Goal: Task Accomplishment & Management: Use online tool/utility

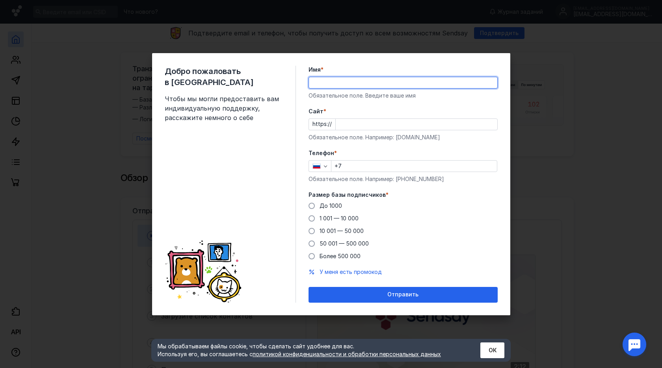
click at [354, 82] on input "Имя *" at bounding box center [403, 82] width 188 height 11
type input "[PERSON_NAME]"
drag, startPoint x: 381, startPoint y: 117, endPoint x: 375, endPoint y: 131, distance: 15.0
click at [381, 117] on div "Cайт * https:// Обязательное поле. Например: [DOMAIN_NAME]" at bounding box center [402, 125] width 189 height 34
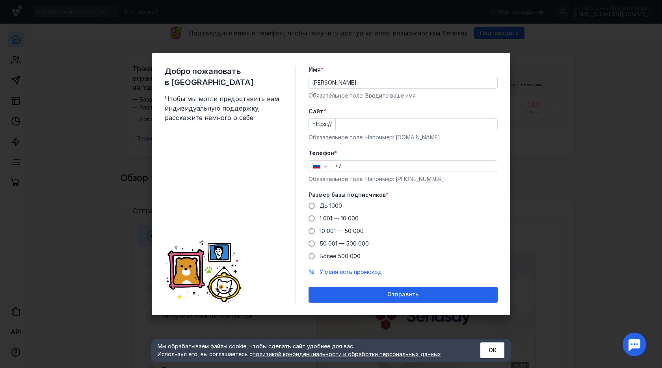
click at [375, 132] on div "Cайт * https:// Обязательное поле. Например: [DOMAIN_NAME]" at bounding box center [402, 125] width 189 height 34
click at [376, 126] on input "Cайт *" at bounding box center [416, 124] width 161 height 11
click at [630, 159] on div "Добро пожаловать в Sendsay Чтобы мы могли предоставить вам индивидуальную подде…" at bounding box center [331, 184] width 662 height 368
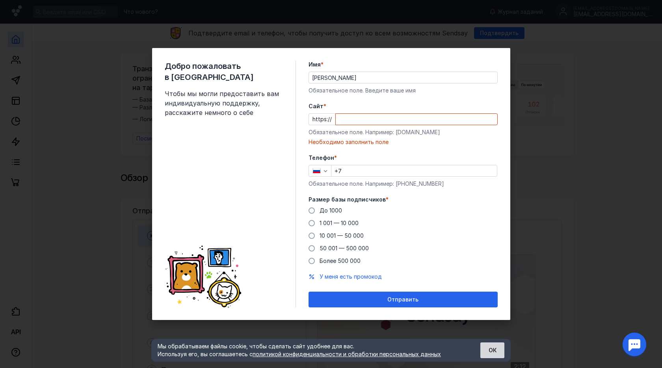
click at [486, 349] on button "ОК" at bounding box center [492, 351] width 24 height 16
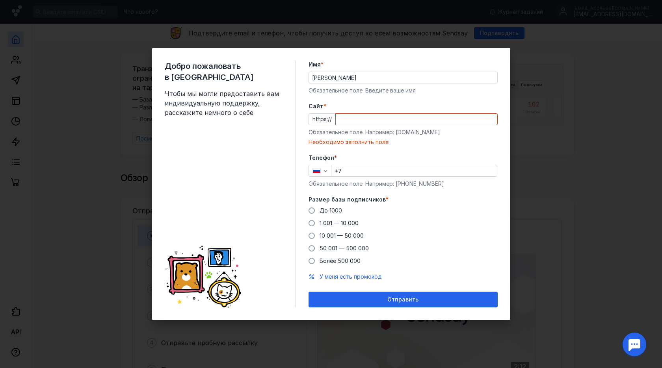
click at [552, 289] on div "Добро пожаловать в Sendsay Чтобы мы могли предоставить вам индивидуальную подде…" at bounding box center [331, 184] width 662 height 368
click at [375, 119] on input "Cайт *" at bounding box center [416, 119] width 161 height 11
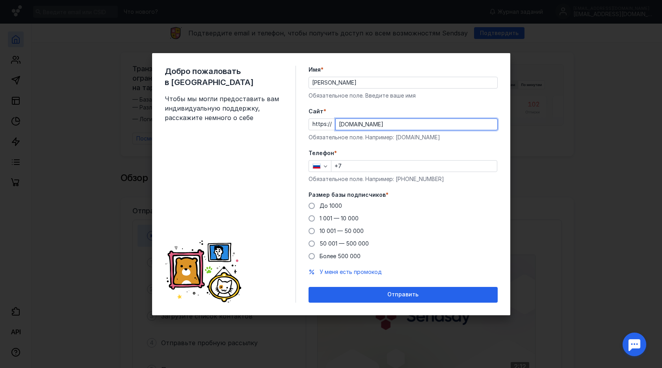
type input "[DOMAIN_NAME]"
click at [364, 166] on input "+7" at bounding box center [413, 166] width 165 height 11
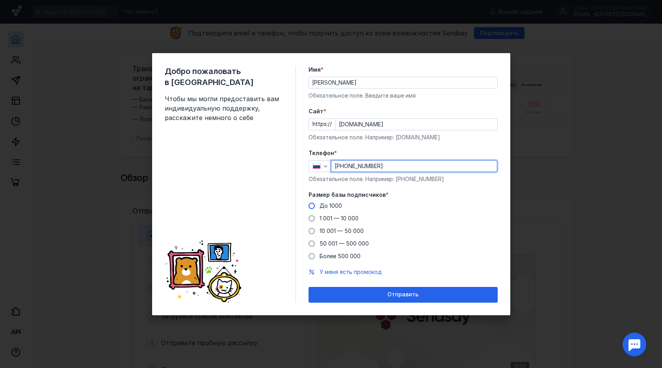
type input "[PHONE_NUMBER]"
click at [315, 206] on label "До 1000" at bounding box center [324, 206] width 33 height 8
click at [0, 0] on input "До 1000" at bounding box center [0, 0] width 0 height 0
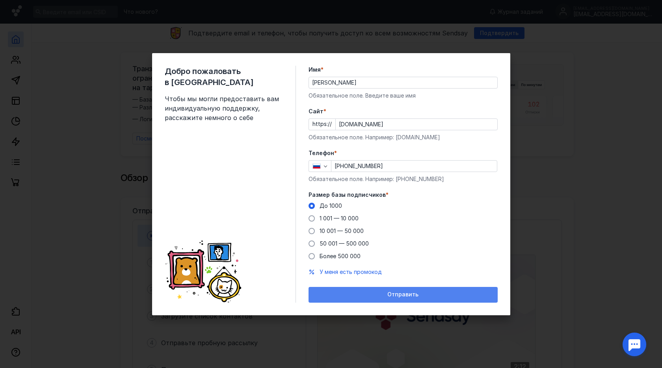
click at [359, 289] on div "Отправить" at bounding box center [402, 295] width 189 height 16
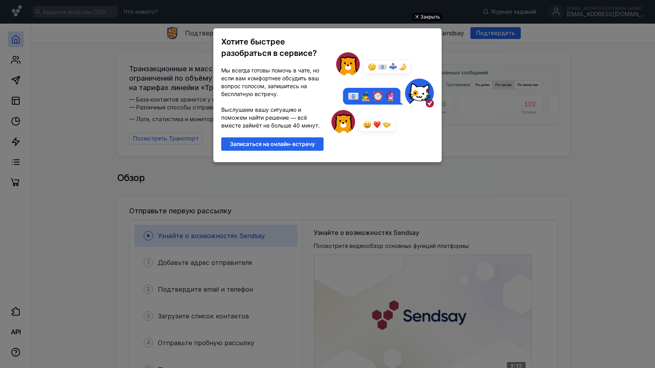
click at [428, 14] on div "Закрыть" at bounding box center [431, 17] width 20 height 9
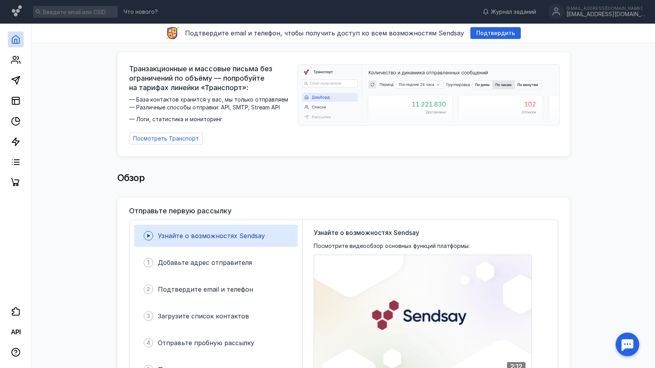
click at [11, 83] on icon at bounding box center [15, 80] width 9 height 9
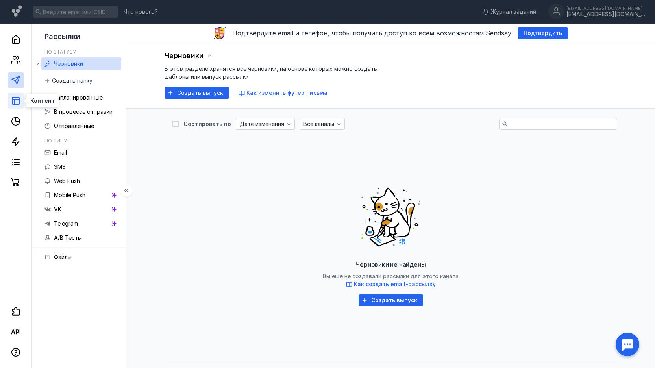
click at [16, 104] on icon at bounding box center [15, 100] width 9 height 9
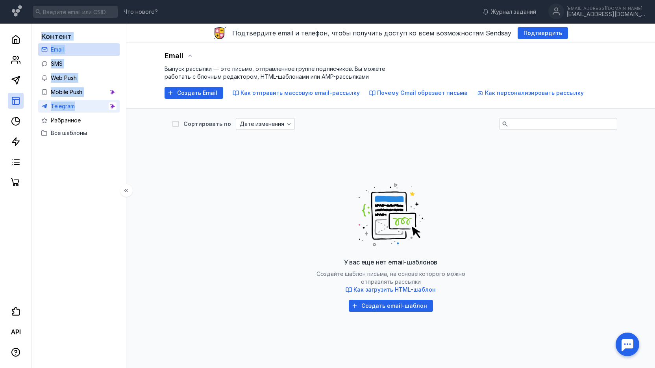
drag, startPoint x: 30, startPoint y: 63, endPoint x: 76, endPoint y: 107, distance: 63.2
click at [76, 107] on div "Контент Email SMS Web Push Mobile Push Telegram Избранное Все шаблоны" at bounding box center [63, 210] width 126 height 372
copy div "Контент Email SMS Web Push Mobile Push Telegram"
click at [13, 182] on icon at bounding box center [15, 182] width 8 height 8
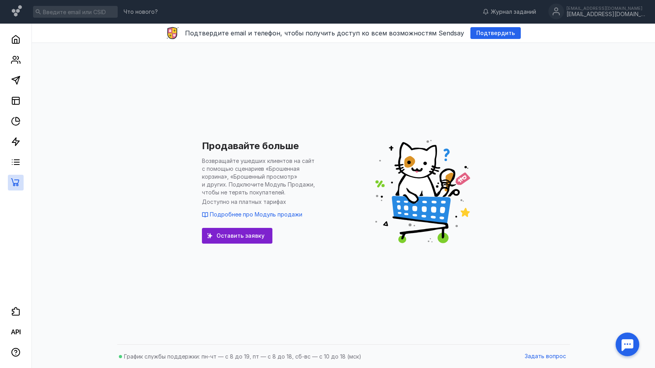
click at [203, 143] on h1 "Продавайте больше" at bounding box center [250, 145] width 97 height 11
drag, startPoint x: 202, startPoint y: 161, endPoint x: 243, endPoint y: 175, distance: 43.2
click at [243, 175] on span "Возвращайте ушедших клиентов на сайт с помощью сценариев «Брошенная корзина», «…" at bounding box center [261, 176] width 118 height 39
click at [282, 187] on span "Возвращайте ушедших клиентов на сайт с помощью сценариев «Брошенная корзина», «…" at bounding box center [261, 176] width 118 height 39
drag, startPoint x: 265, startPoint y: 184, endPoint x: 310, endPoint y: 182, distance: 44.9
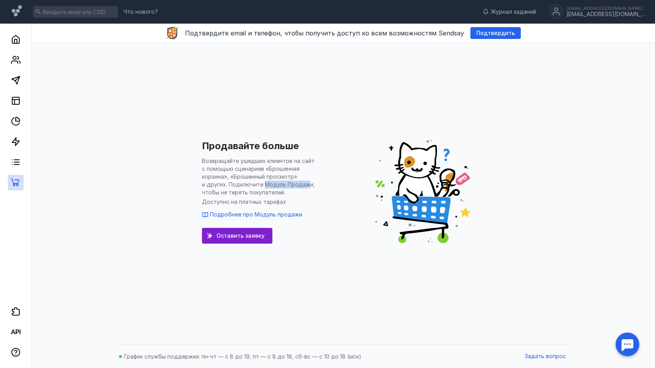
click at [310, 182] on span "Возвращайте ушедших клиентов на сайт с помощью сценариев «Брошенная корзина», «…" at bounding box center [261, 176] width 118 height 39
click at [328, 227] on div "Продавайте больше Возвращайте ушедших клиентов на сайт с помощью сценариев «Бро…" at bounding box center [344, 191] width 284 height 279
click at [80, 198] on div "Продавайте больше Возвращайте ушедших клиентов на сайт с помощью сценариев «Бро…" at bounding box center [344, 192] width 608 height 298
click at [13, 42] on icon at bounding box center [15, 39] width 7 height 8
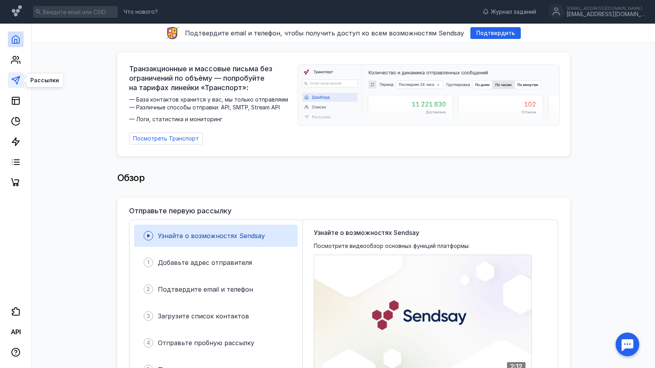
click at [17, 80] on line at bounding box center [17, 78] width 4 height 4
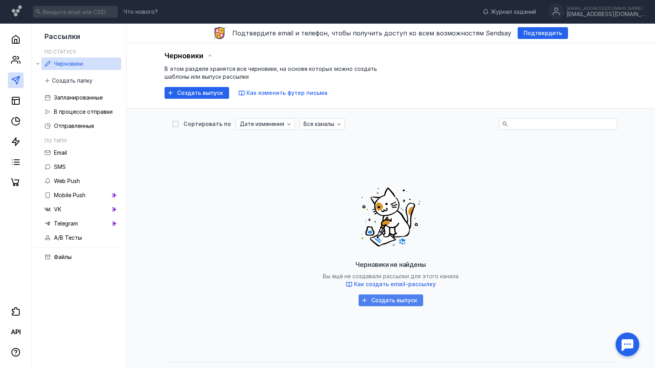
click at [371, 300] on div "Создать выпуск" at bounding box center [394, 300] width 54 height 7
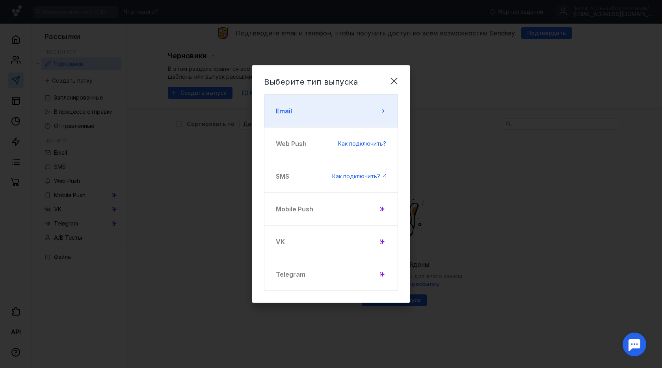
click at [367, 104] on button "Email" at bounding box center [331, 111] width 134 height 33
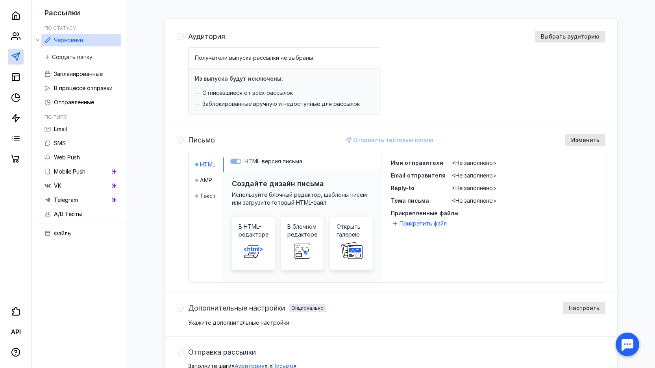
scroll to position [5, 0]
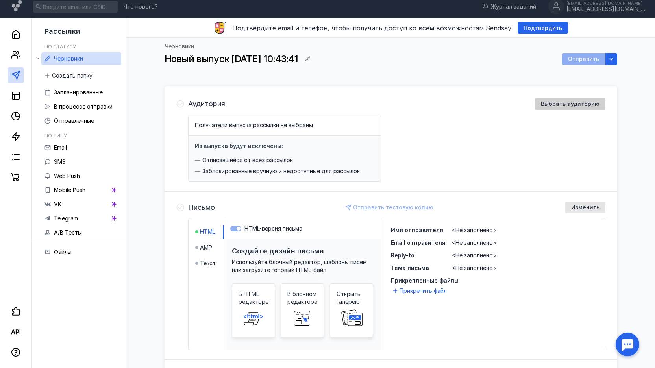
click at [568, 101] on span "Выбрать аудиторию" at bounding box center [570, 104] width 59 height 7
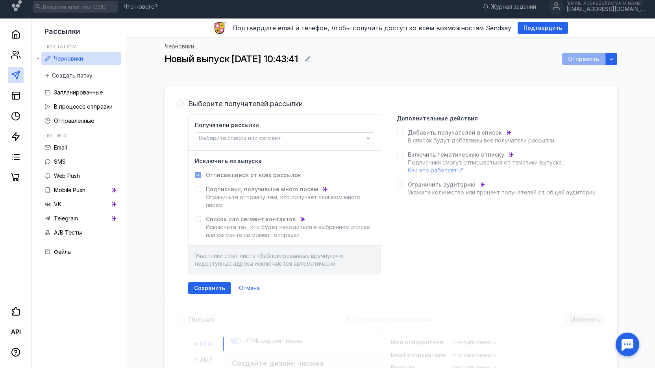
click at [630, 142] on div "Черновики Новый выпуск [DATE] 10:43:41 Отправить Выберите получателей рассылки …" at bounding box center [390, 304] width 513 height 533
click at [228, 136] on span "Выберите список или сегмент" at bounding box center [240, 138] width 82 height 7
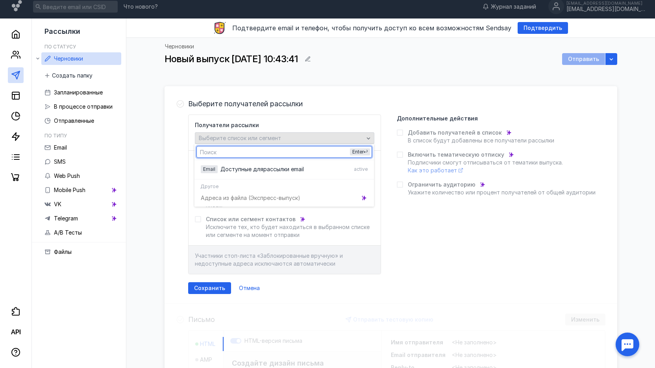
click at [230, 137] on span "Выберите список или сегмент" at bounding box center [240, 138] width 82 height 7
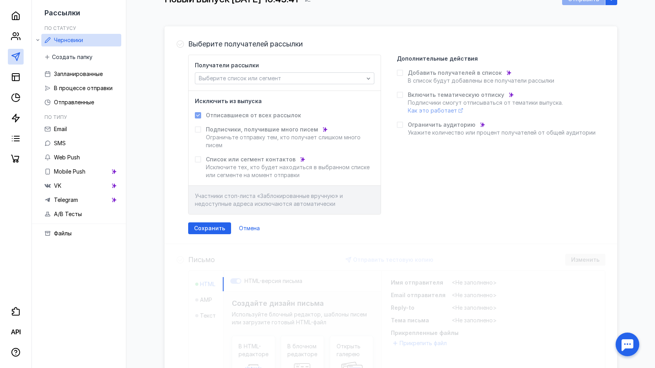
scroll to position [235, 0]
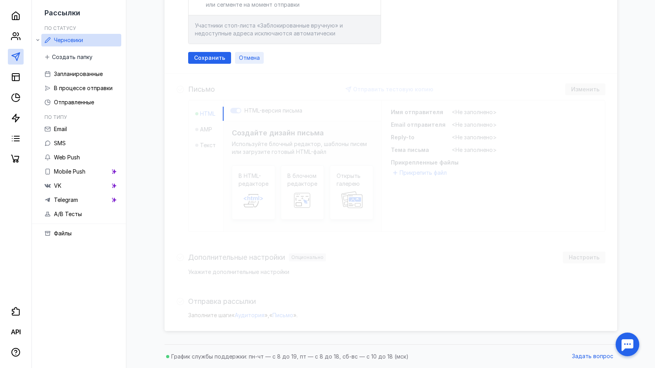
click at [250, 61] on div "Отмена" at bounding box center [249, 58] width 29 height 12
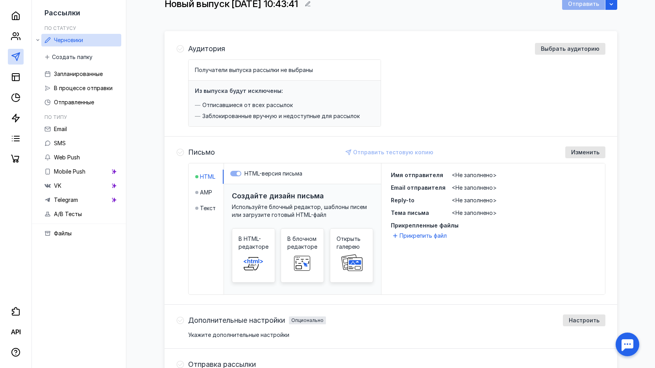
scroll to position [0, 0]
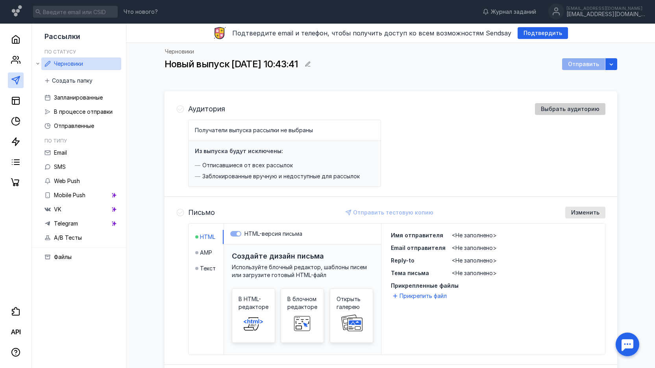
click at [558, 107] on span "Выбрать аудиторию" at bounding box center [570, 109] width 59 height 7
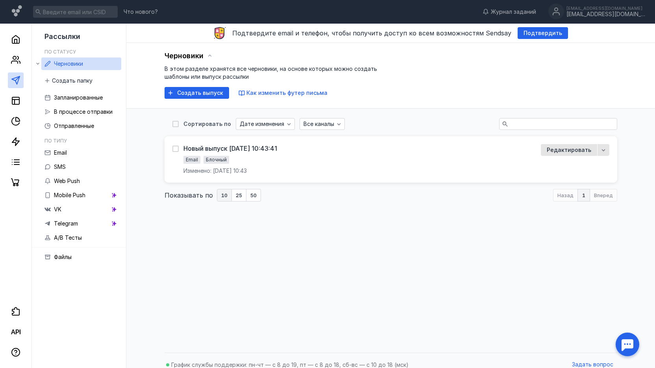
click at [162, 272] on div "Сортировать по Дате изменения Все каналы Новый выпуск [DATE] 10:43:41 Email Бло…" at bounding box center [390, 229] width 513 height 240
click at [10, 181] on link at bounding box center [16, 183] width 16 height 16
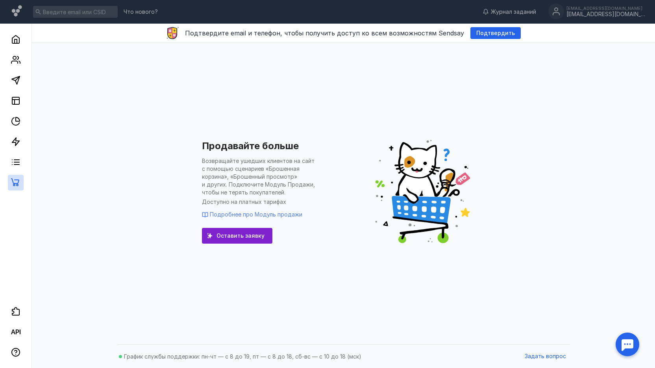
click at [254, 217] on span "Подробнее про Модуль продажи" at bounding box center [256, 214] width 93 height 7
click at [477, 31] on span "Подтвердить" at bounding box center [496, 33] width 39 height 7
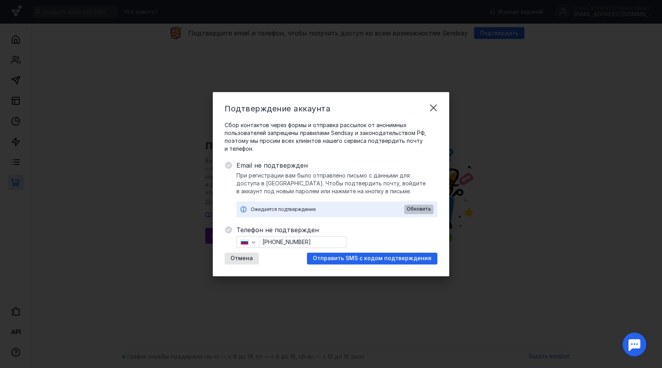
click at [426, 205] on div "Обновить" at bounding box center [418, 209] width 29 height 9
click at [242, 257] on span "Отмена" at bounding box center [241, 258] width 22 height 7
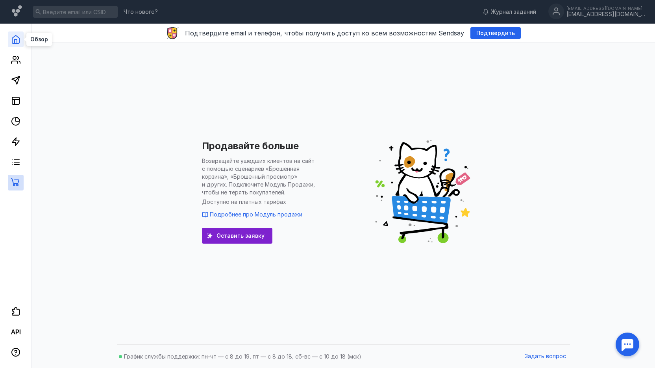
click at [13, 39] on icon at bounding box center [15, 39] width 7 height 8
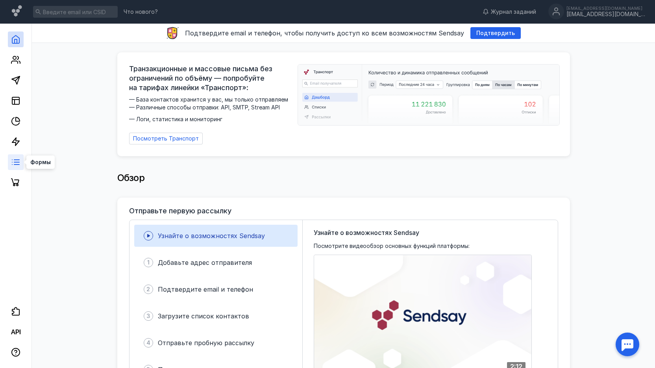
click at [14, 162] on line at bounding box center [16, 162] width 5 height 0
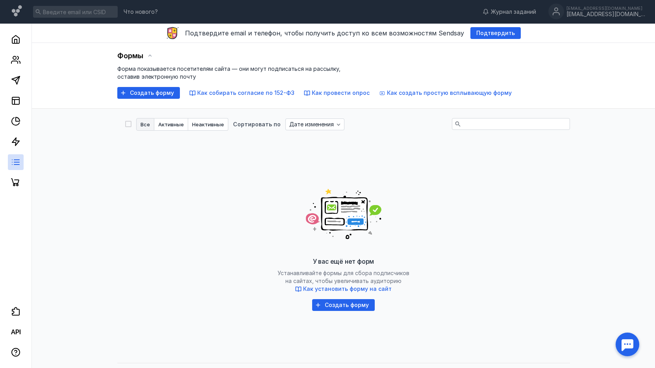
drag, startPoint x: 112, startPoint y: 56, endPoint x: 139, endPoint y: 56, distance: 26.4
click at [139, 56] on div "Формы Форма показывается посетителям сайта — они могут подписаться на рассылку,…" at bounding box center [343, 76] width 623 height 66
click at [139, 56] on span "Формы" at bounding box center [130, 56] width 26 height 8
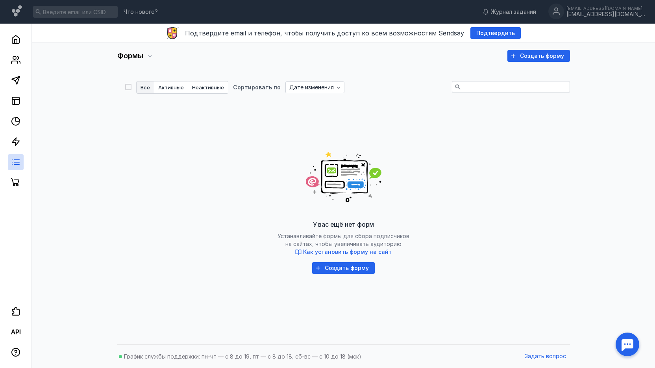
drag, startPoint x: 104, startPoint y: 57, endPoint x: 135, endPoint y: 128, distance: 77.4
click at [134, 57] on div "Формы Создать форму Форма показывается посетителям сайта — они могут подписатьс…" at bounding box center [343, 57] width 623 height 29
click at [167, 200] on div "У вас ещё нет форм Устанавливайте формы для сбора подписчиков на сайтах, чтобы …" at bounding box center [343, 206] width 437 height 197
click at [17, 8] on icon at bounding box center [17, 11] width 11 height 13
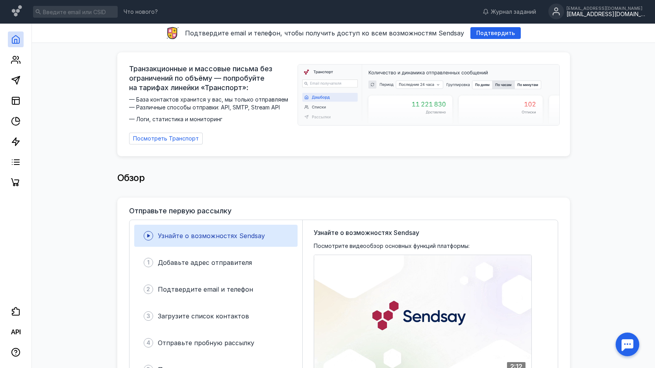
click at [558, 11] on icon at bounding box center [556, 9] width 3 height 3
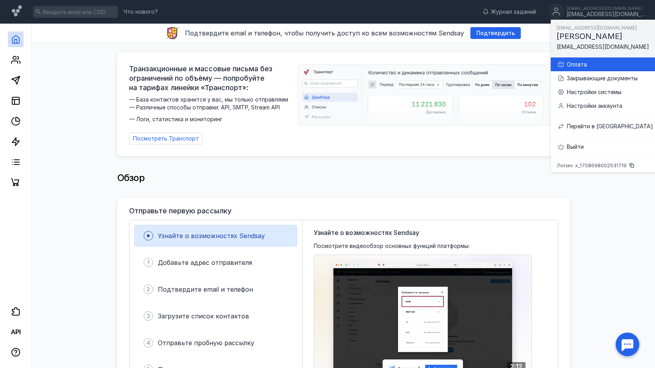
click at [570, 59] on div "Оплата" at bounding box center [605, 64] width 96 height 14
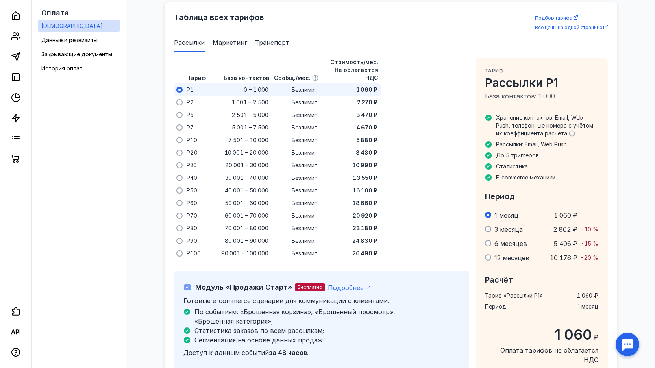
scroll to position [470, 0]
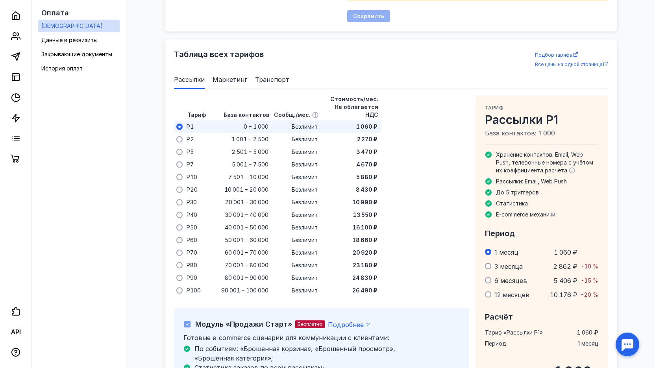
click at [226, 81] on span "Маркетинг" at bounding box center [230, 79] width 35 height 9
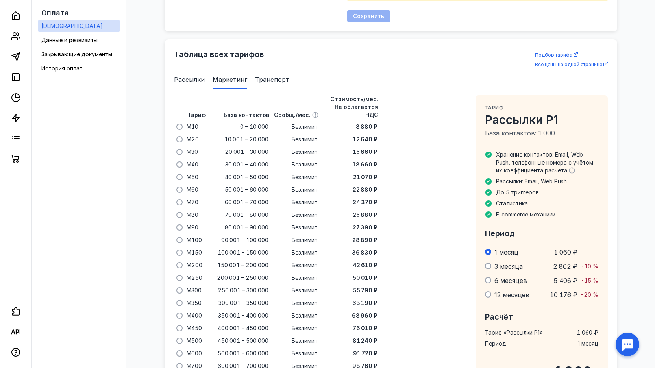
click at [226, 80] on span "Маркетинг" at bounding box center [230, 79] width 35 height 9
click at [255, 78] on span "Транспорт" at bounding box center [272, 79] width 34 height 9
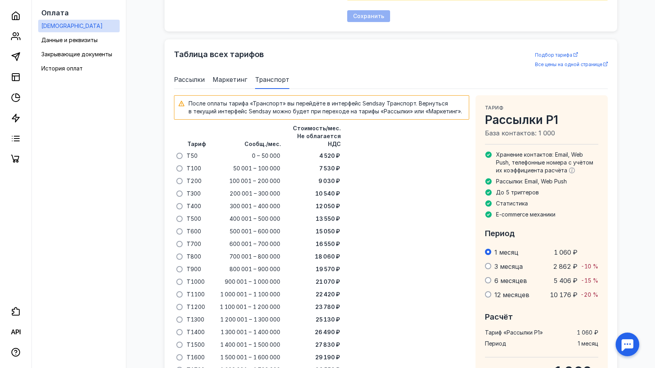
click at [228, 80] on span "Маркетинг" at bounding box center [230, 79] width 35 height 9
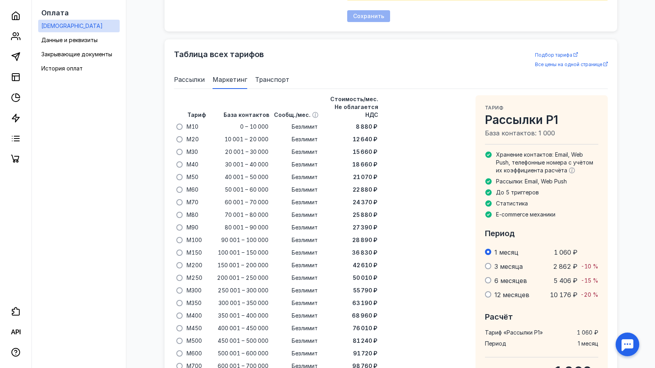
click at [189, 78] on span "Рассылки" at bounding box center [189, 79] width 31 height 9
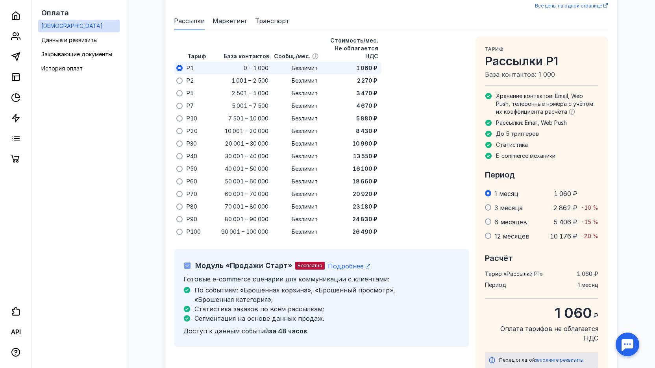
scroll to position [510, 0]
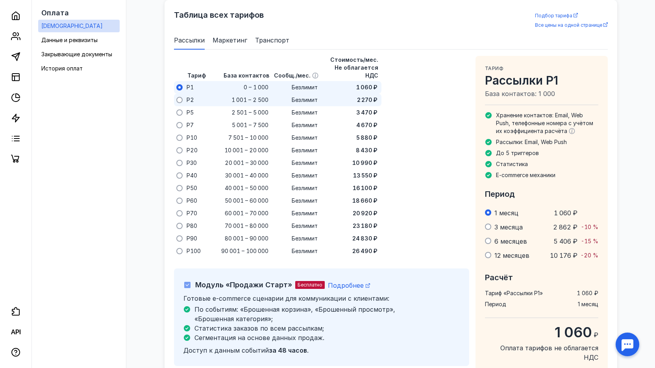
click at [191, 96] on span "P2" at bounding box center [190, 100] width 7 height 8
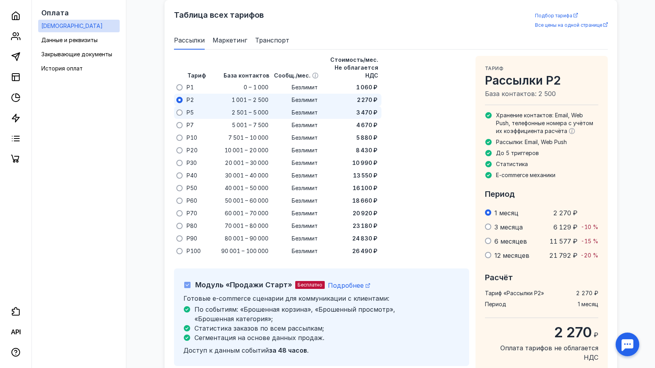
click at [186, 108] on div "P5" at bounding box center [190, 112] width 8 height 9
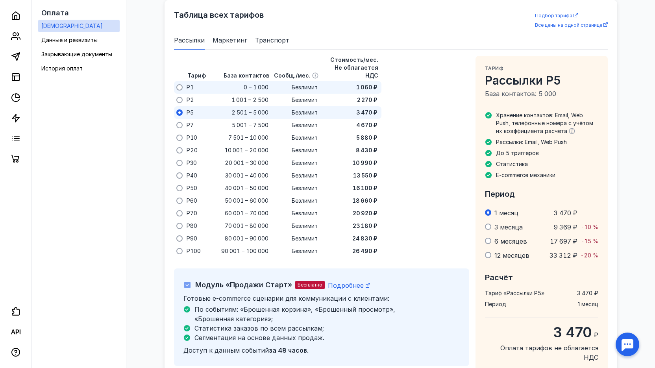
click at [193, 83] on span "P1" at bounding box center [190, 87] width 7 height 8
click at [188, 83] on span "P1" at bounding box center [190, 87] width 7 height 8
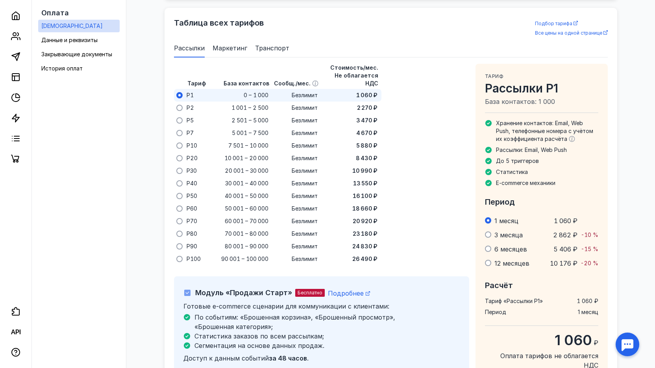
scroll to position [541, 0]
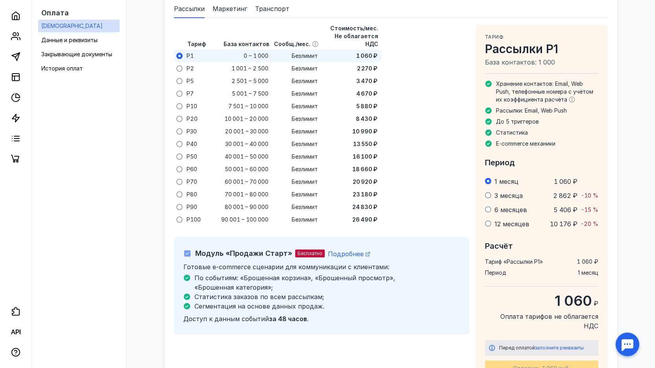
click at [82, 211] on div "Оплата Тарифы Данные и реквизиты Закрывающие документы История оплат" at bounding box center [79, 184] width 95 height 368
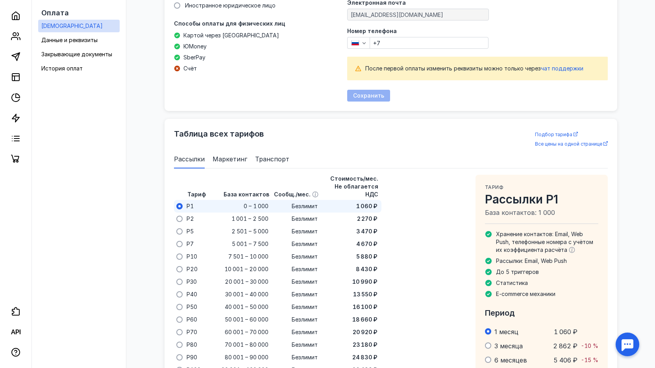
scroll to position [305, 0]
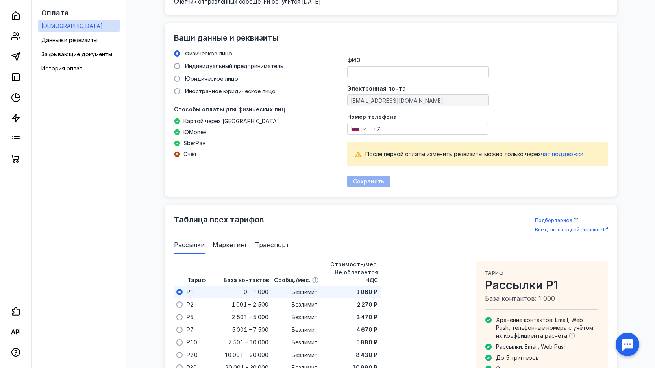
click at [162, 175] on div "Тариф Пробный Лимит рассылок: 1 000 сообщений в месяц Скрыть тарифы База контак…" at bounding box center [390, 201] width 513 height 927
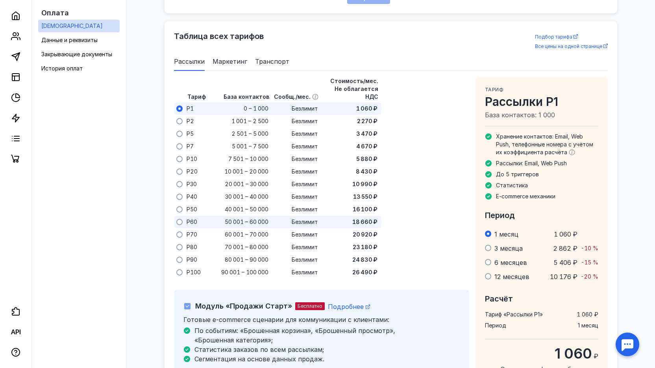
scroll to position [502, 0]
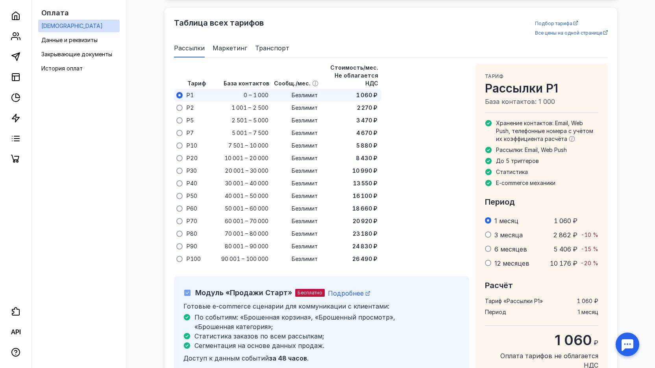
click at [646, 212] on div "Тариф Пробный Лимит рассылок: 1 000 сообщений в месяц Скрыть тарифы База контак…" at bounding box center [390, 4] width 513 height 927
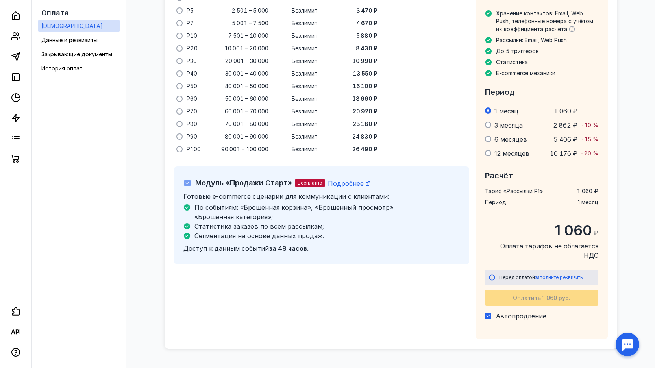
scroll to position [620, 0]
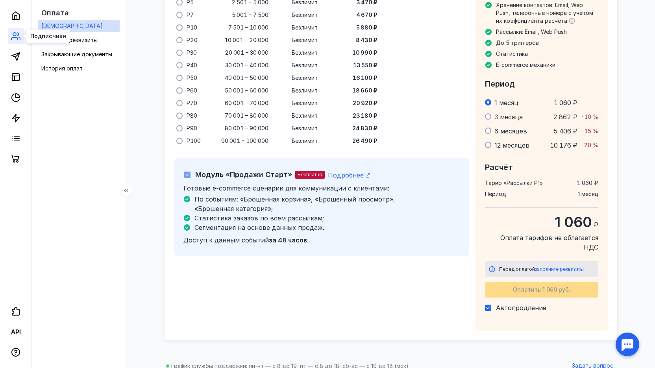
click at [14, 37] on icon at bounding box center [15, 36] width 9 height 9
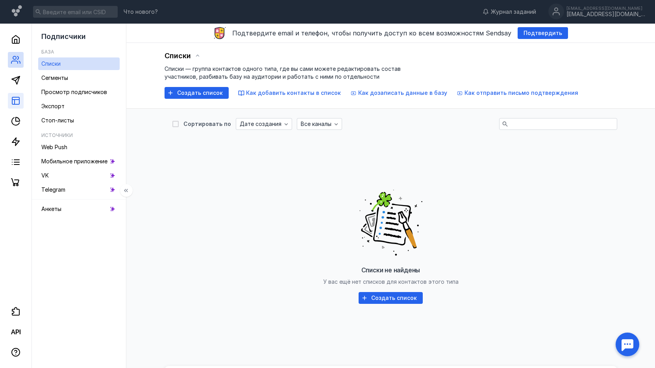
click at [11, 104] on link at bounding box center [16, 101] width 16 height 16
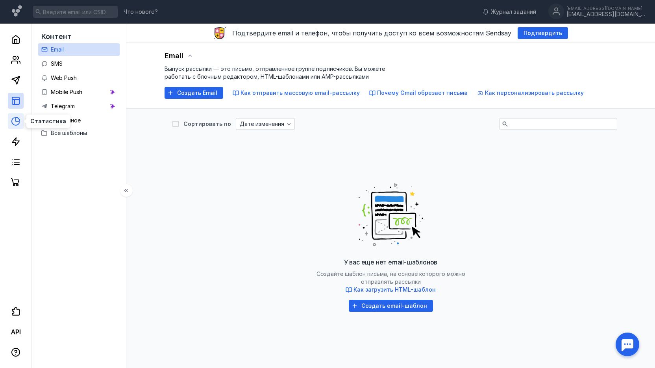
click at [18, 118] on icon at bounding box center [18, 119] width 4 height 4
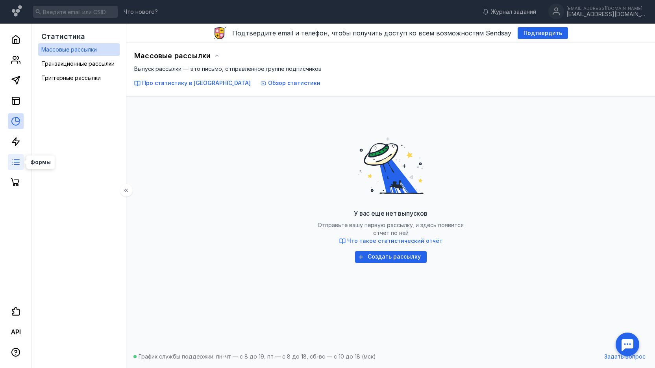
click at [12, 158] on icon at bounding box center [15, 162] width 9 height 9
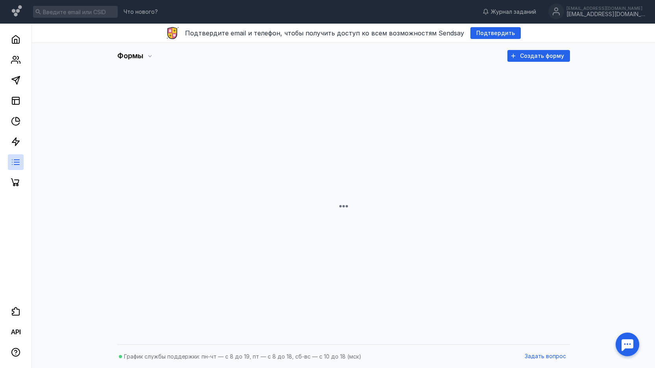
click at [135, 59] on span "Формы" at bounding box center [130, 56] width 26 height 8
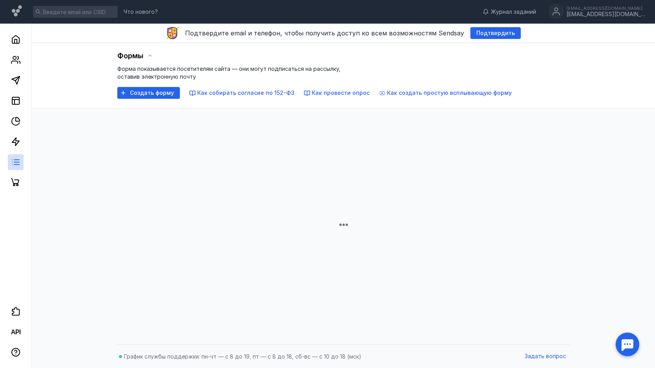
click at [135, 56] on span "Формы" at bounding box center [130, 56] width 26 height 8
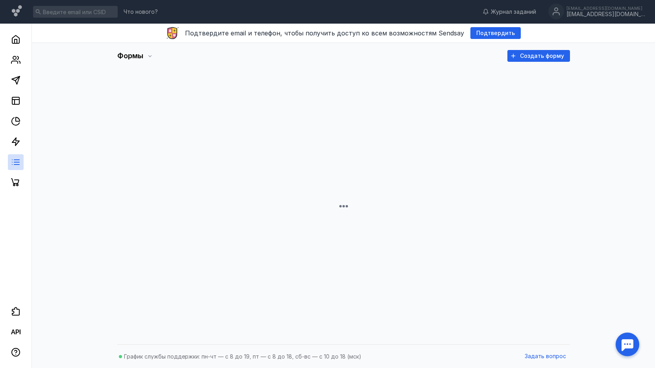
click at [136, 56] on span "Формы" at bounding box center [130, 56] width 26 height 8
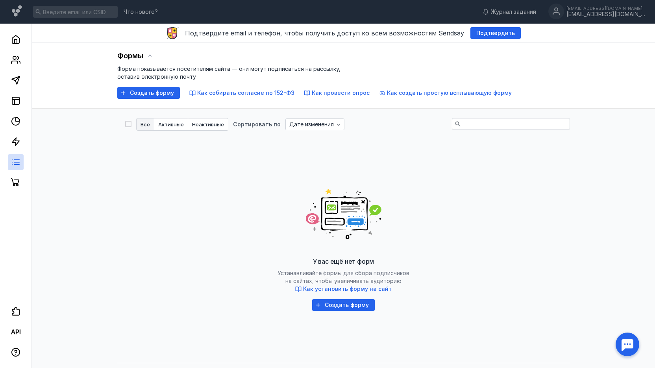
drag, startPoint x: 148, startPoint y: 208, endPoint x: 154, endPoint y: 207, distance: 5.3
click at [148, 208] on div "У вас ещё нет форм Устанавливайте формы для сбора подписчиков на сайтах, чтобы …" at bounding box center [343, 243] width 437 height 197
click at [18, 34] on link at bounding box center [16, 40] width 16 height 16
